Goal: Task Accomplishment & Management: Manage account settings

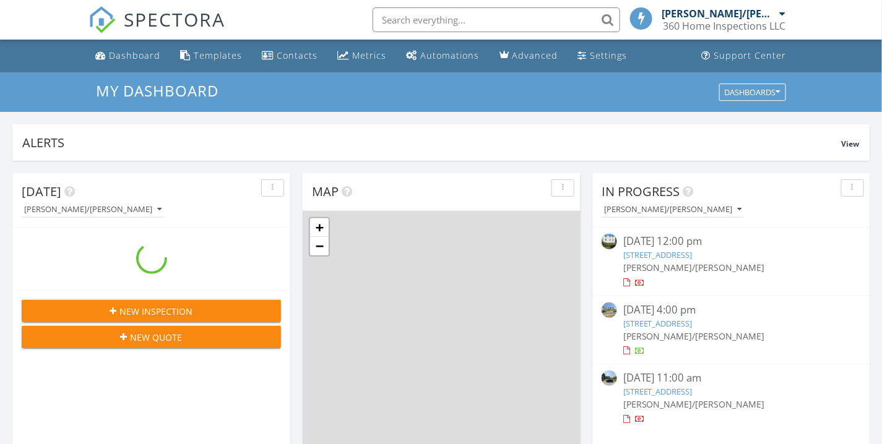
scroll to position [1148, 904]
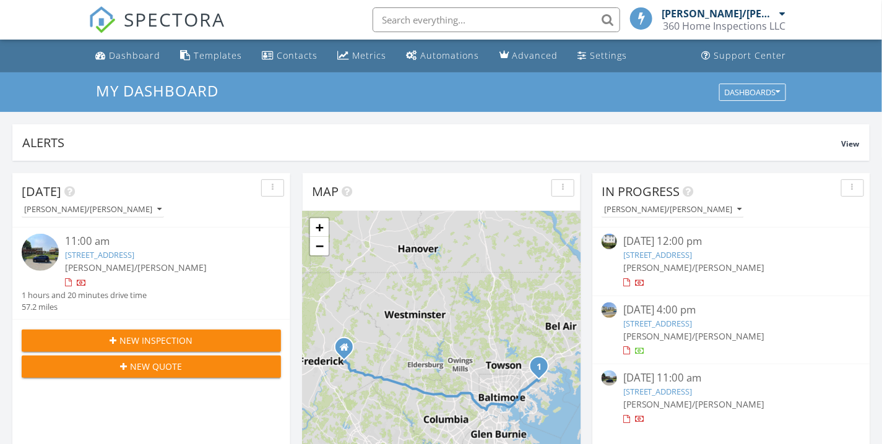
click at [692, 325] on link "5824 Pecking Stone St , New Market, MD 21774" at bounding box center [657, 323] width 69 height 11
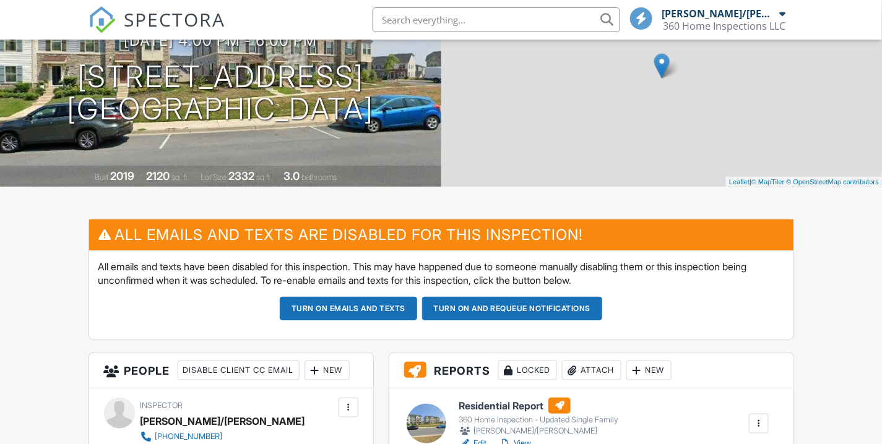
scroll to position [137, 0]
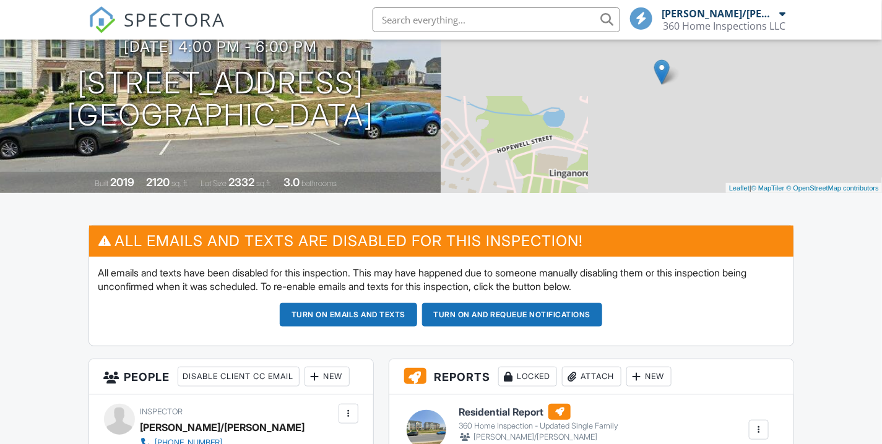
click at [385, 316] on button "Turn on emails and texts" at bounding box center [348, 315] width 137 height 24
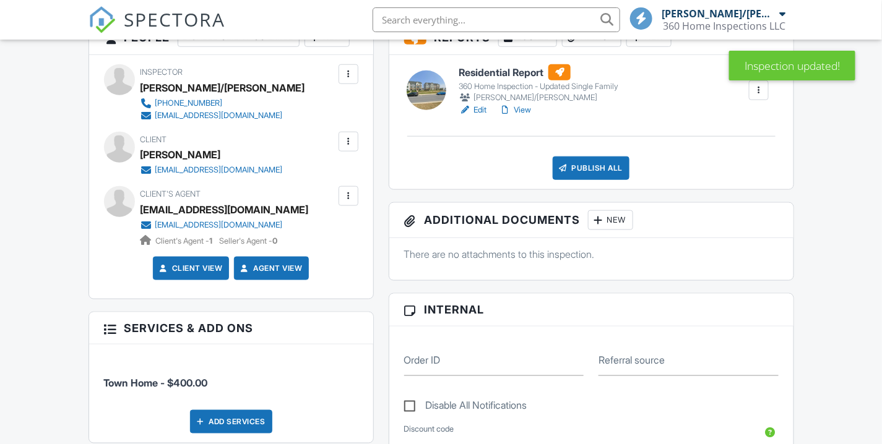
click at [477, 106] on link "Edit" at bounding box center [472, 110] width 28 height 12
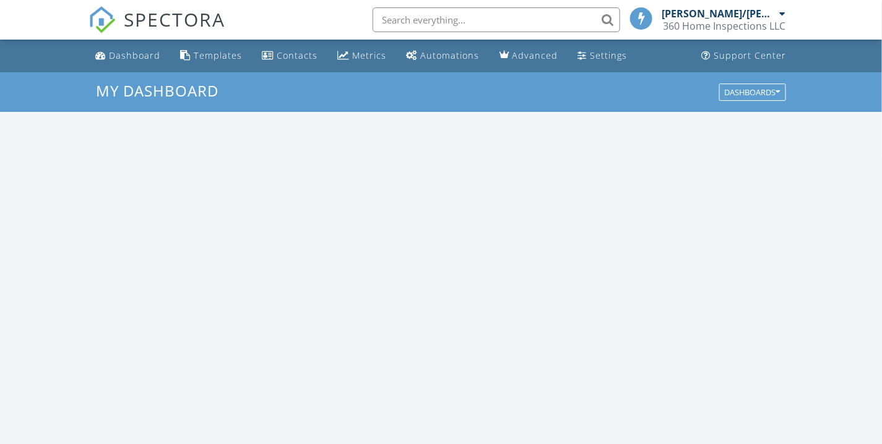
scroll to position [1148, 904]
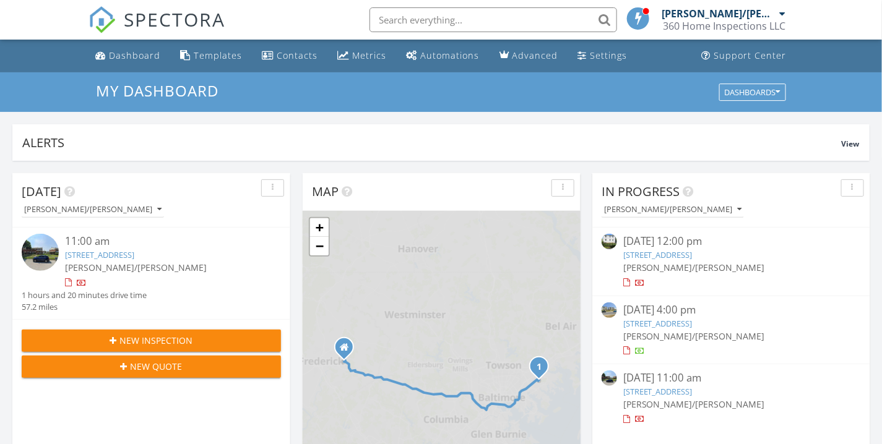
click at [692, 325] on link "5824 Pecking Stone St , New Market, MD 21774" at bounding box center [657, 323] width 69 height 11
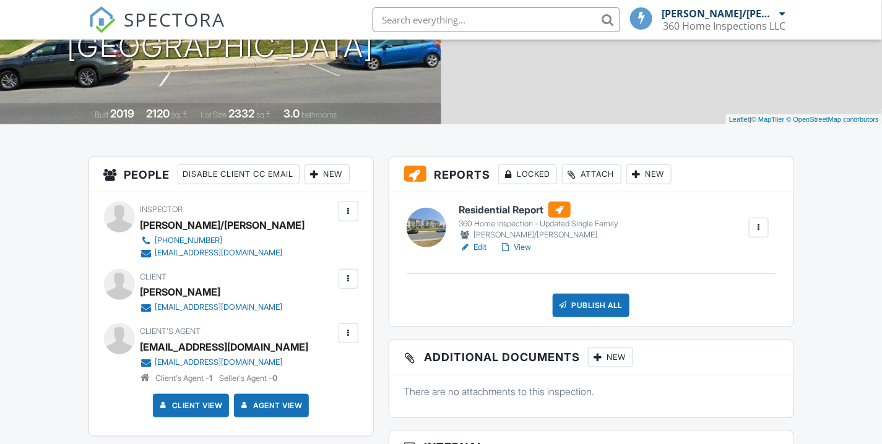
click at [613, 301] on div "Publish All" at bounding box center [590, 306] width 77 height 24
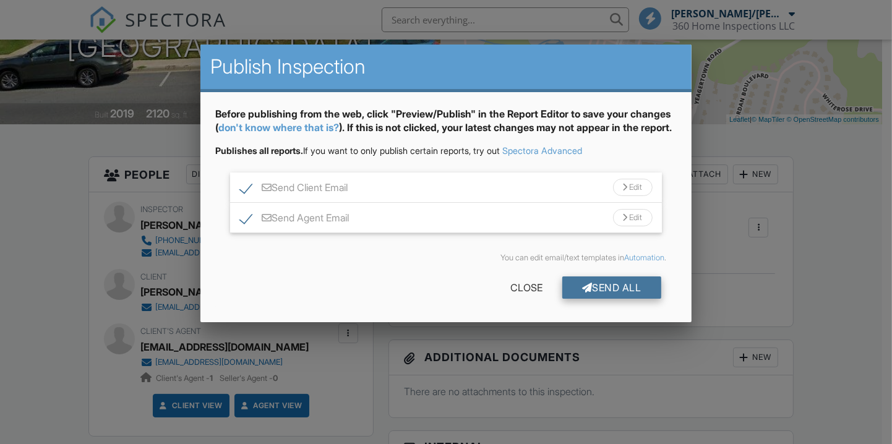
click at [616, 299] on div "Send All" at bounding box center [611, 288] width 99 height 22
